Goal: Book appointment/travel/reservation

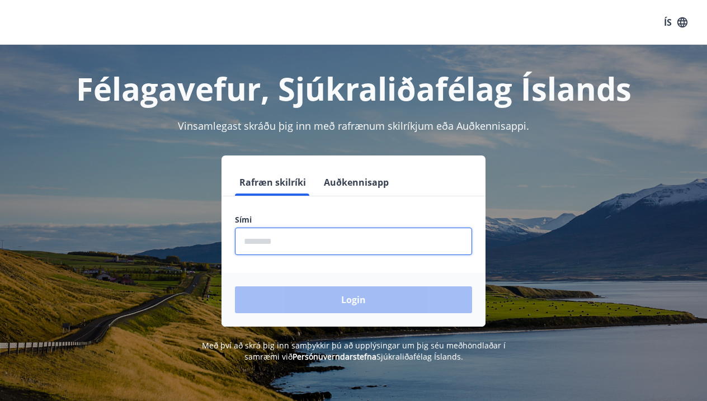
click at [271, 239] on input "phone" at bounding box center [353, 241] width 237 height 27
type input "*"
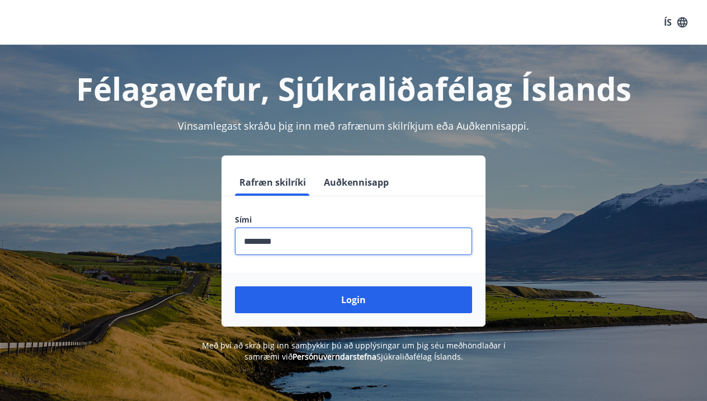
type input "********"
click at [354, 300] on button "Login" at bounding box center [353, 299] width 237 height 27
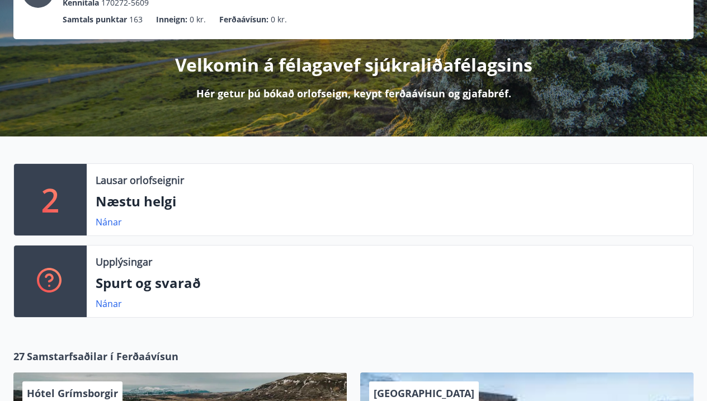
scroll to position [100, 0]
click at [121, 208] on p "Næstu helgi" at bounding box center [390, 201] width 589 height 19
click at [110, 227] on link "Nánar" at bounding box center [109, 222] width 26 height 12
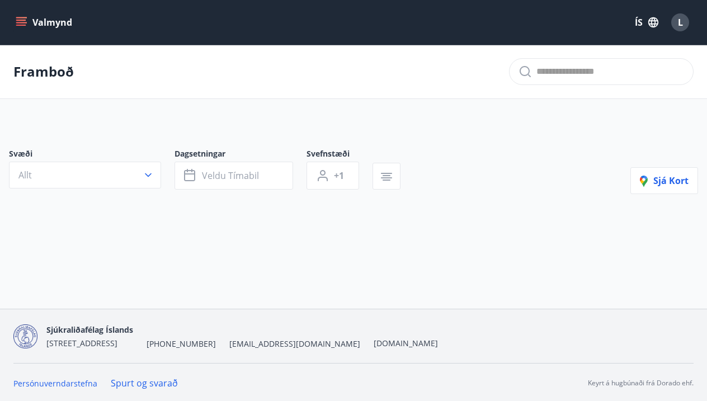
type input "*"
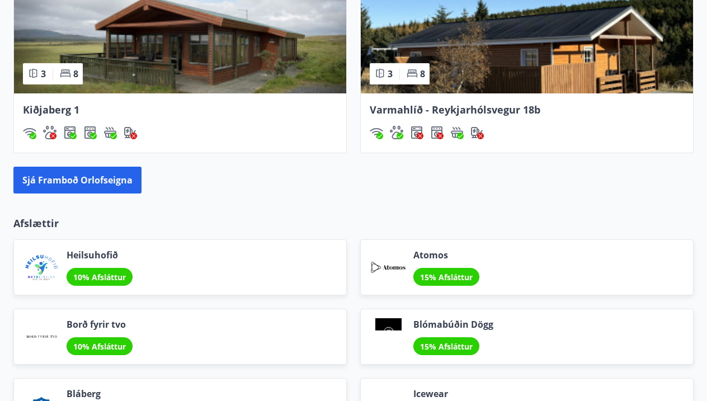
scroll to position [1092, 0]
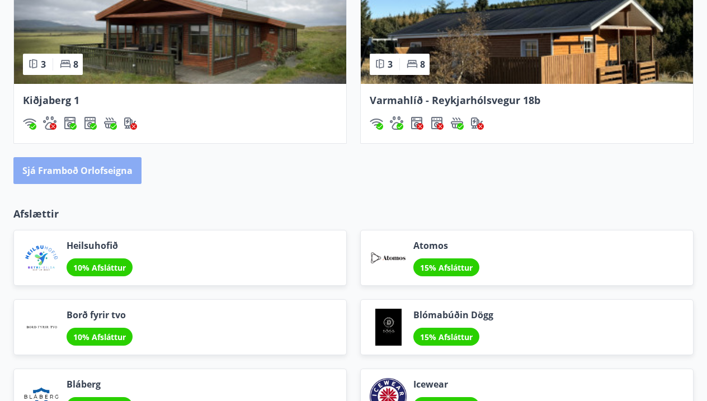
click at [111, 178] on button "Sjá framboð orlofseigna" at bounding box center [77, 170] width 128 height 27
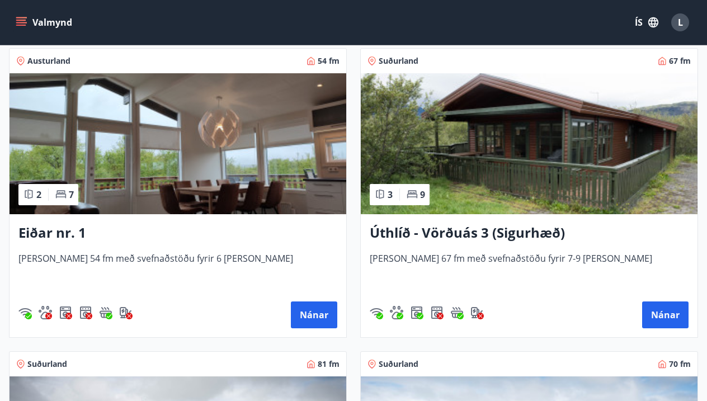
scroll to position [2043, 0]
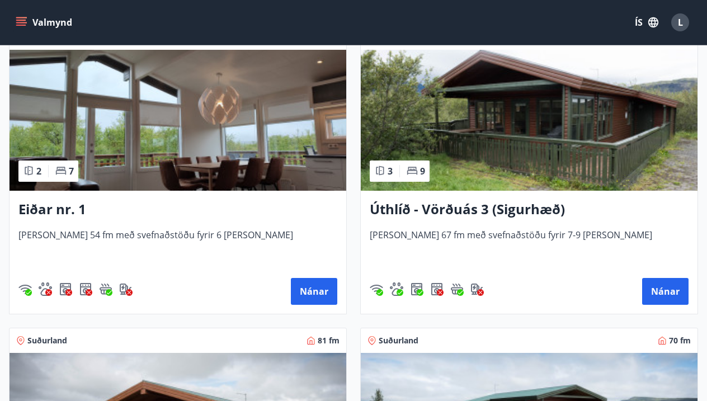
click at [511, 204] on h3 "Úthlíð - Vörðuás 3 (Sigurhæð)" at bounding box center [529, 210] width 319 height 20
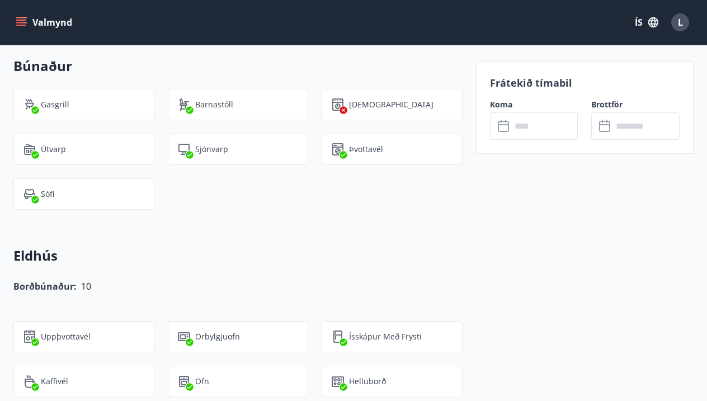
scroll to position [1144, 0]
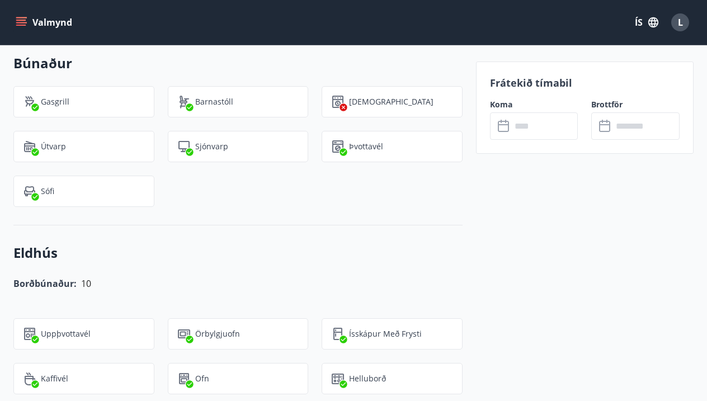
click at [535, 140] on div "Frátekið tímabil Koma ​ ​ Brottför ​ ​" at bounding box center [585, 108] width 218 height 92
click at [537, 126] on input "text" at bounding box center [544, 125] width 67 height 27
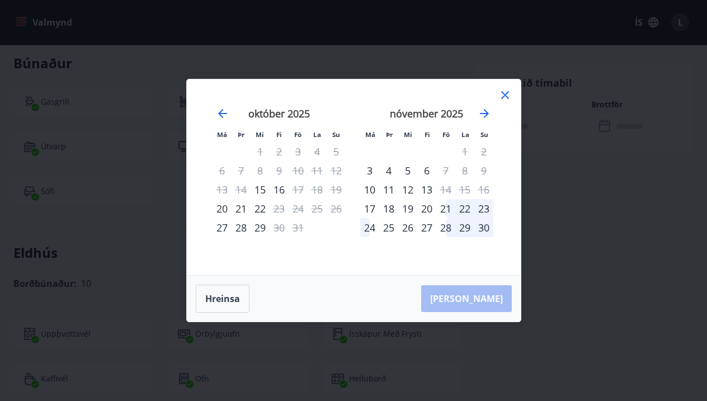
click at [503, 94] on icon at bounding box center [505, 94] width 13 height 13
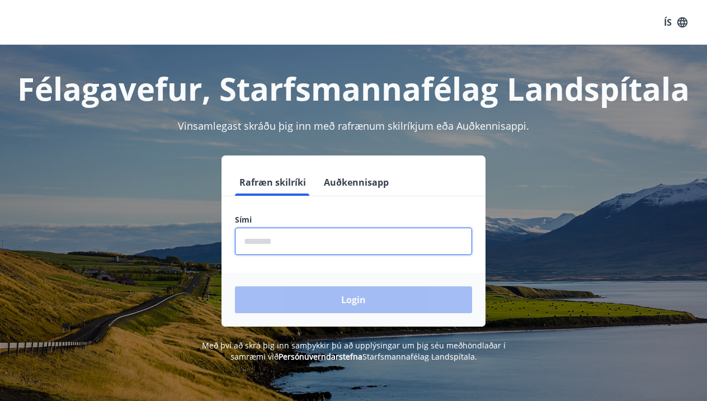
click at [327, 254] on input "phone" at bounding box center [353, 241] width 237 height 27
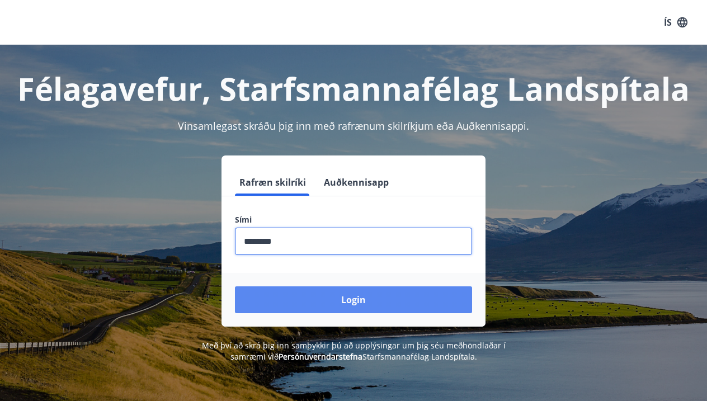
type input "********"
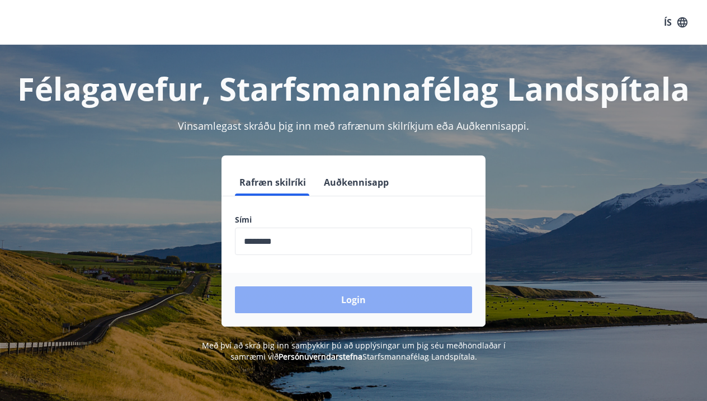
click at [374, 304] on button "Login" at bounding box center [353, 299] width 237 height 27
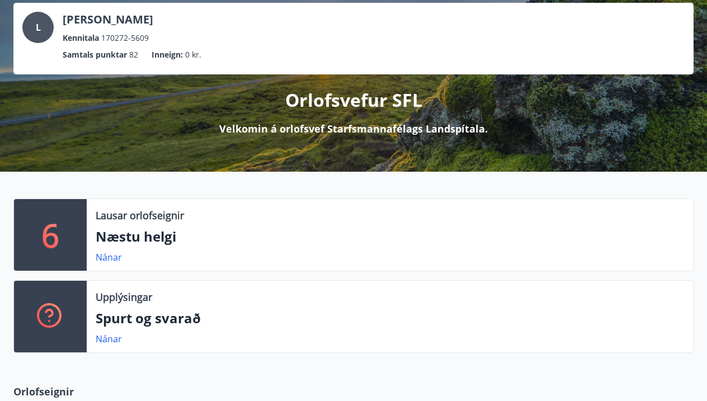
scroll to position [65, 0]
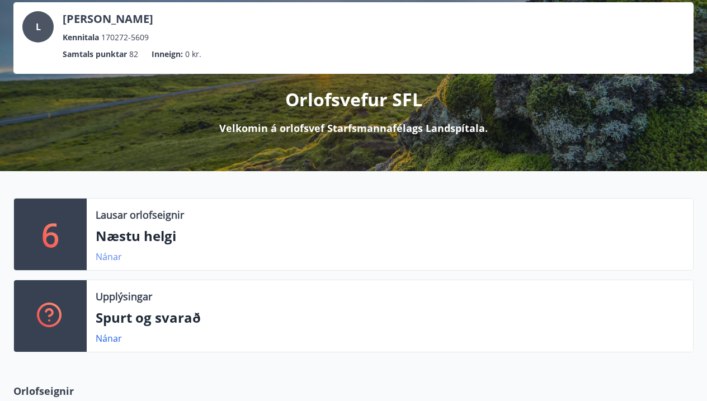
click at [111, 258] on link "Nánar" at bounding box center [109, 257] width 26 height 12
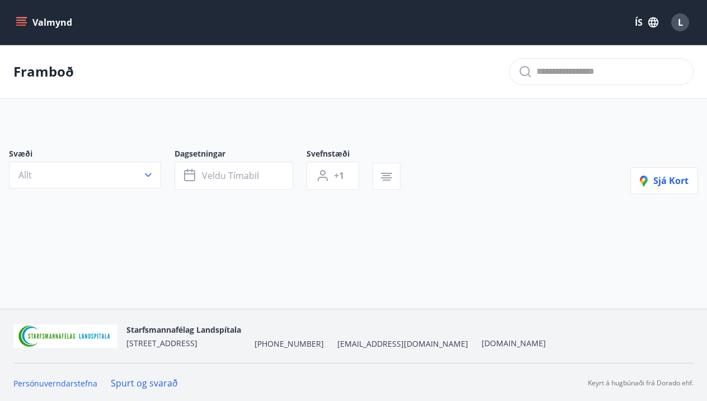
type input "*"
